Goal: Information Seeking & Learning: Learn about a topic

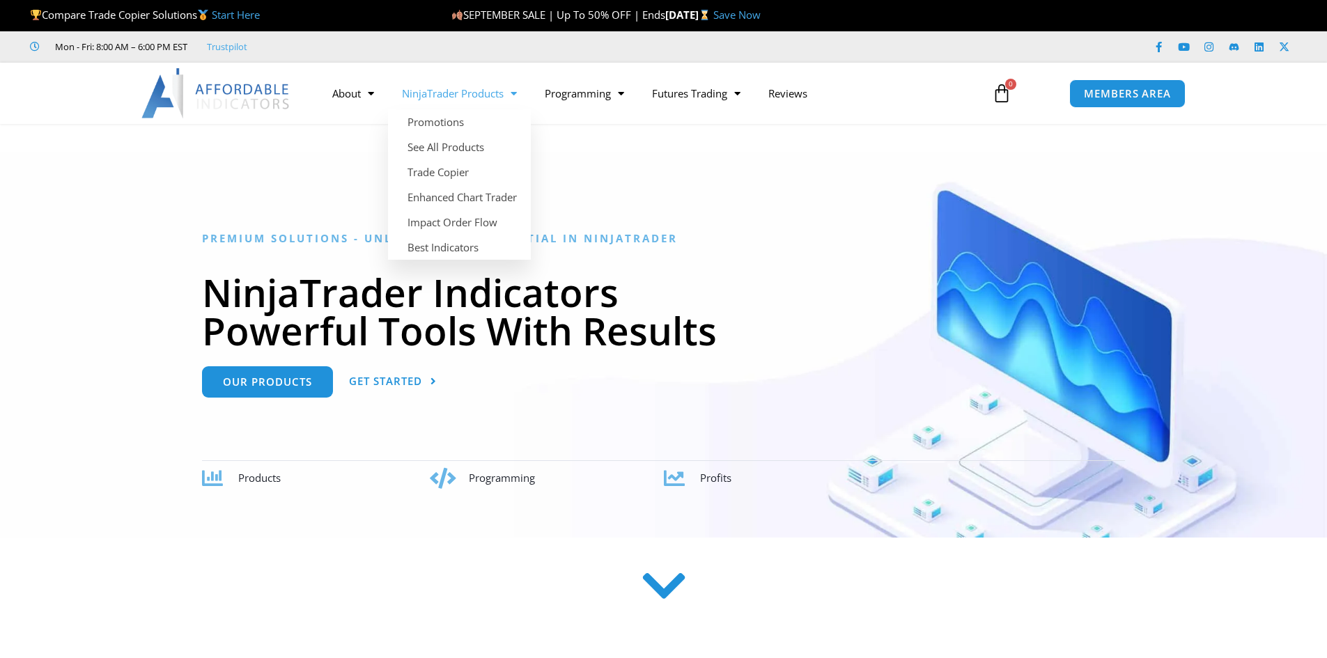
click at [469, 96] on link "NinjaTrader Products" at bounding box center [459, 93] width 143 height 32
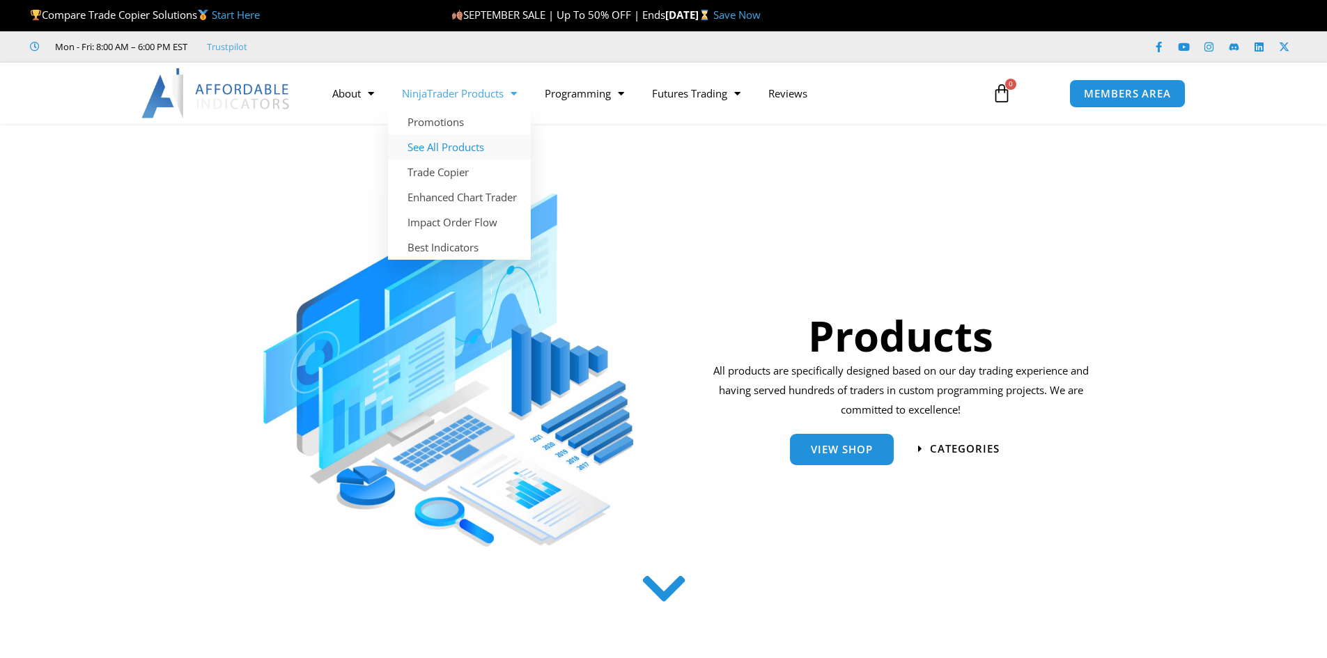
click at [457, 147] on link "See All Products" at bounding box center [459, 146] width 143 height 25
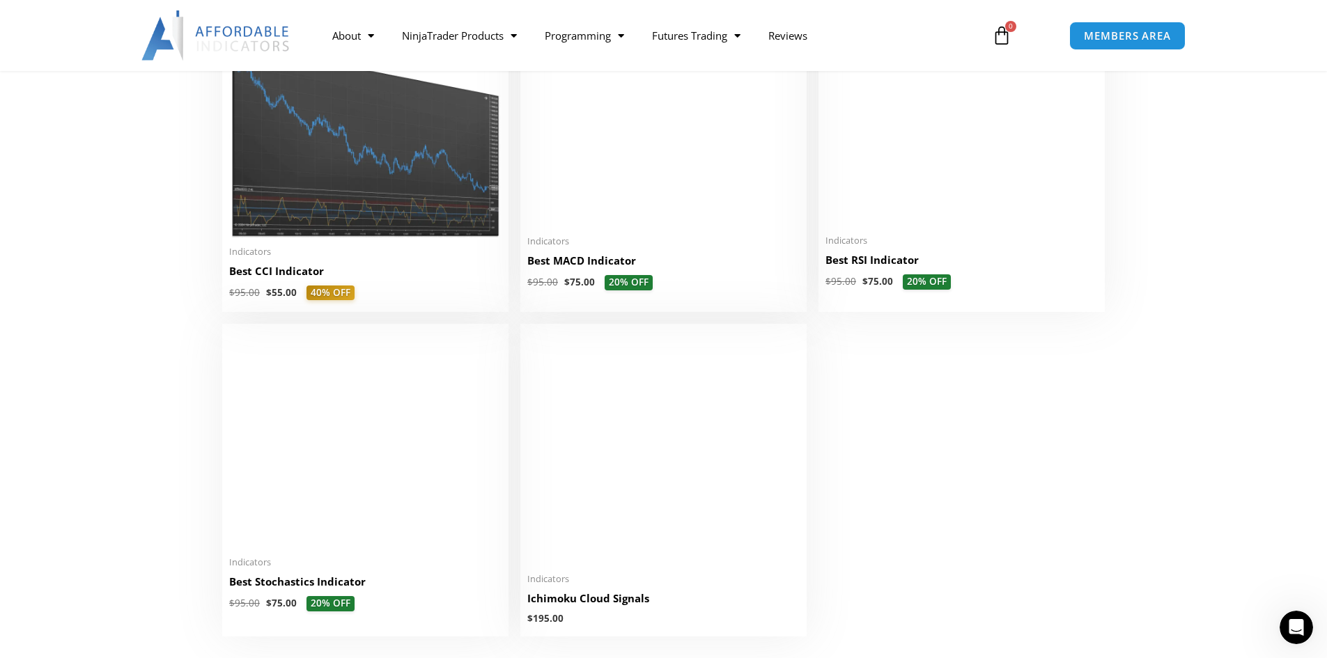
scroll to position [2995, 0]
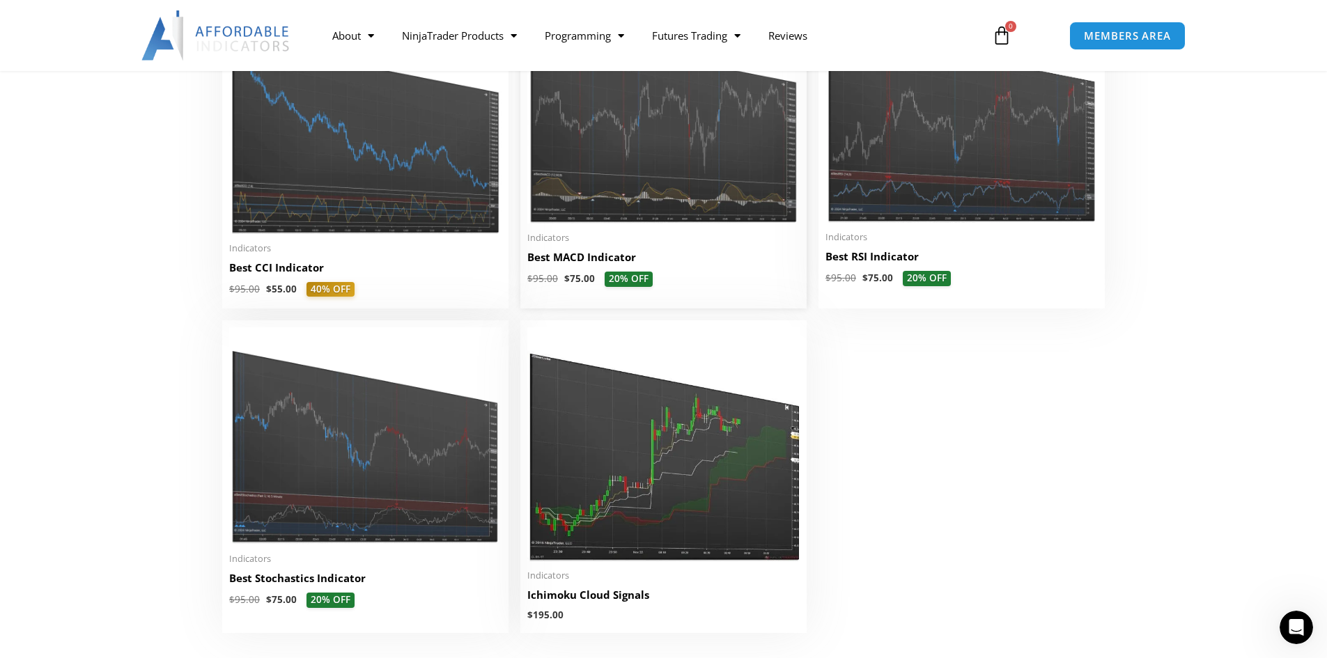
click at [658, 140] on img at bounding box center [663, 114] width 272 height 219
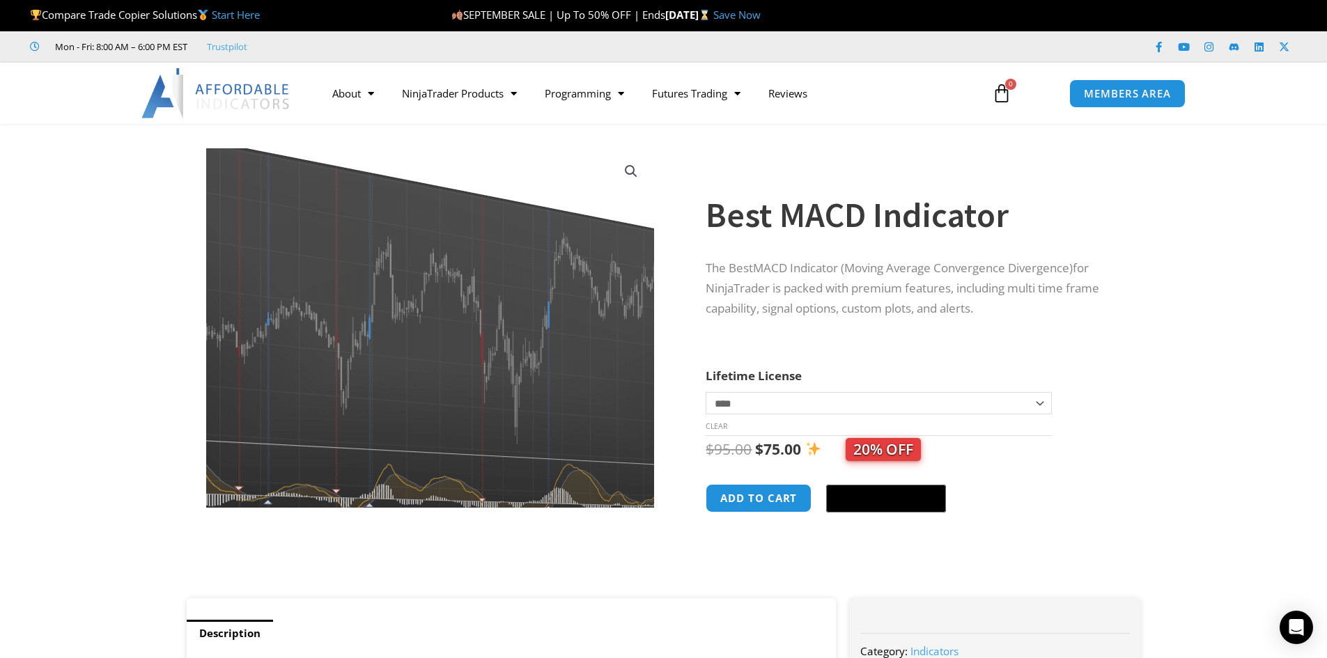
click at [445, 374] on img at bounding box center [425, 312] width 605 height 486
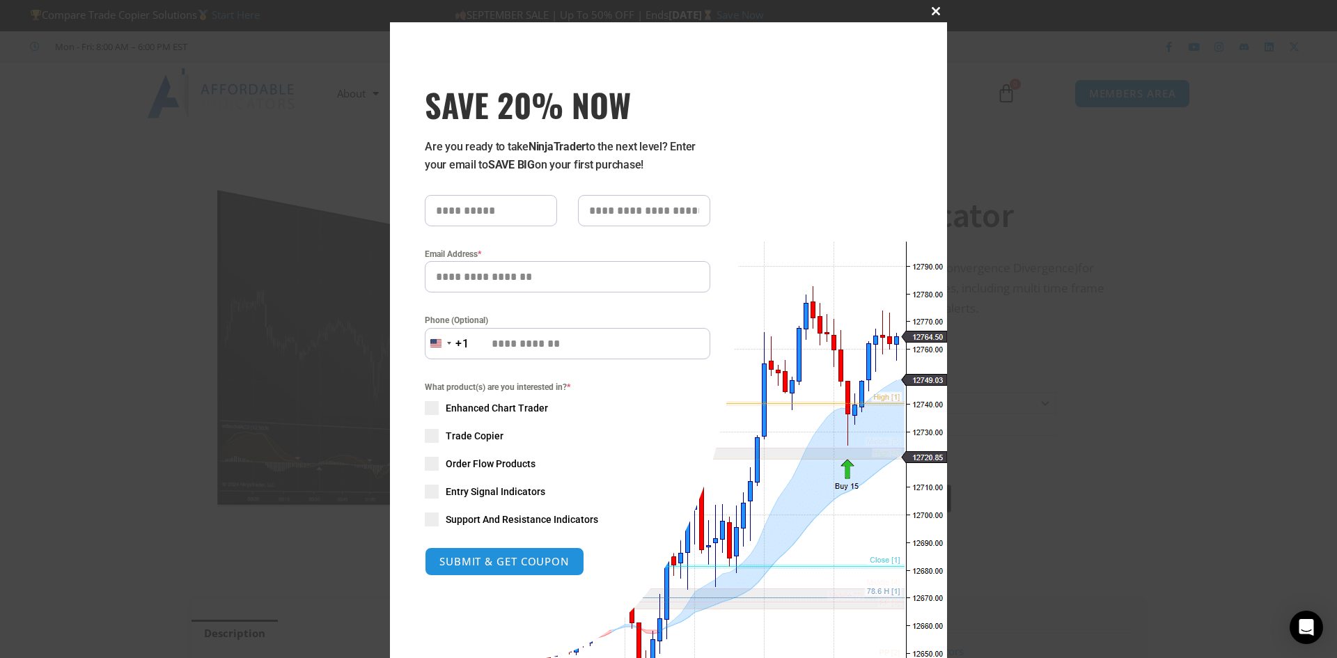
click at [930, 8] on span "SAVE 20% NOW popup" at bounding box center [936, 11] width 22 height 8
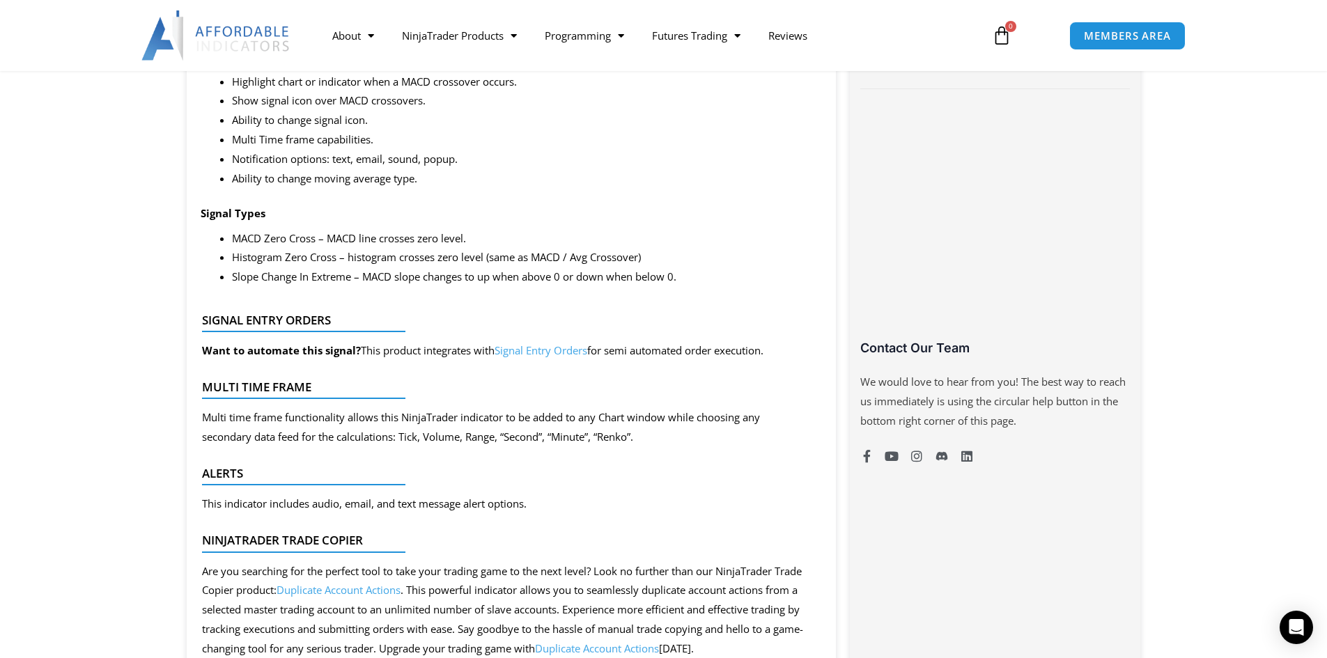
scroll to position [766, 0]
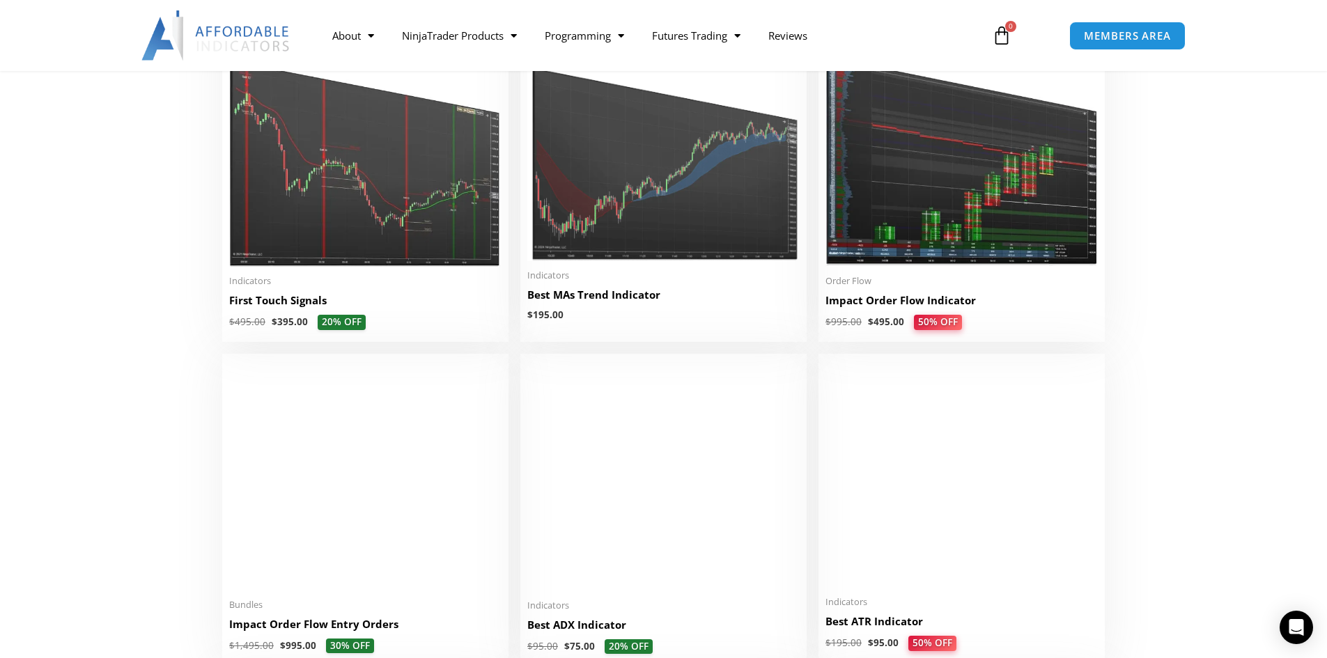
scroll to position [2298, 0]
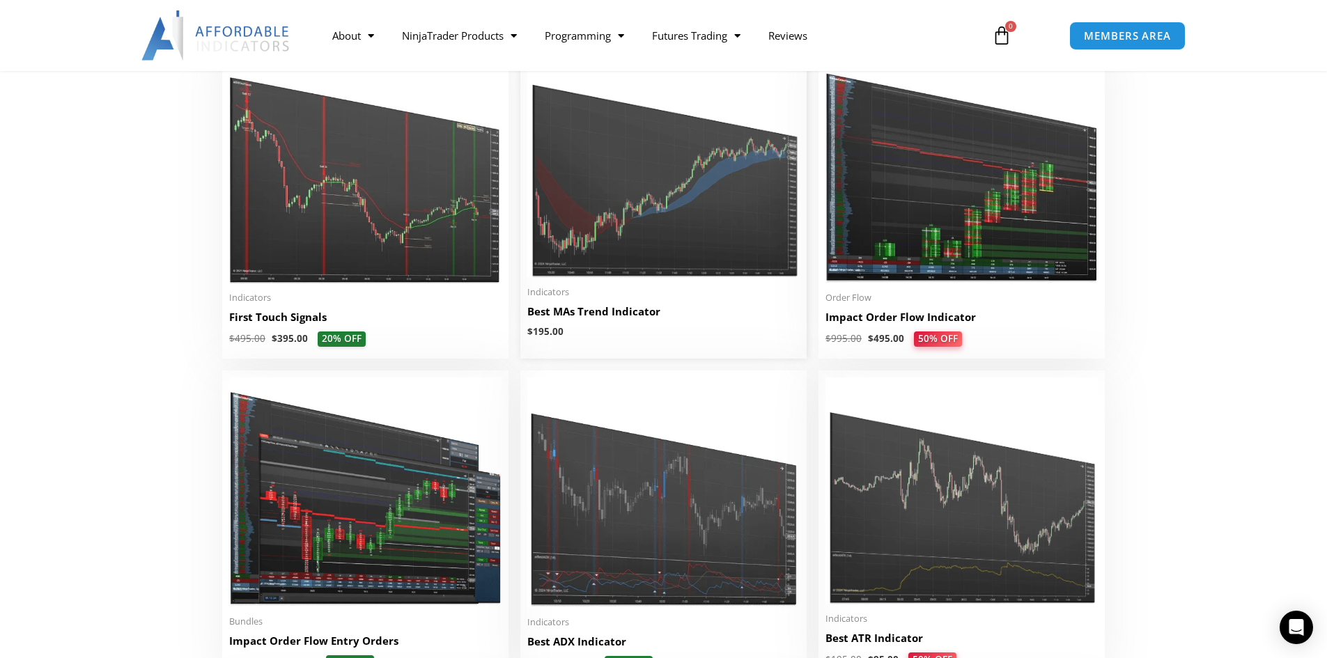
click at [605, 189] on img at bounding box center [663, 163] width 272 height 228
